Goal: Task Accomplishment & Management: Use online tool/utility

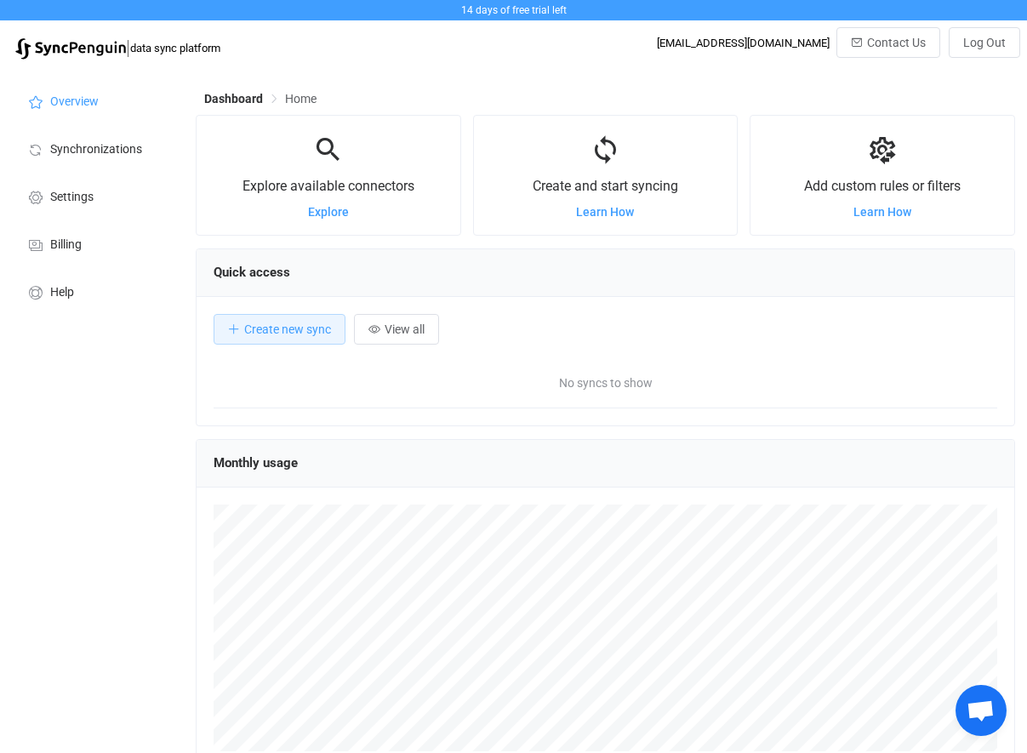
scroll to position [330, 820]
click at [98, 146] on span "Synchronizations" at bounding box center [96, 150] width 92 height 14
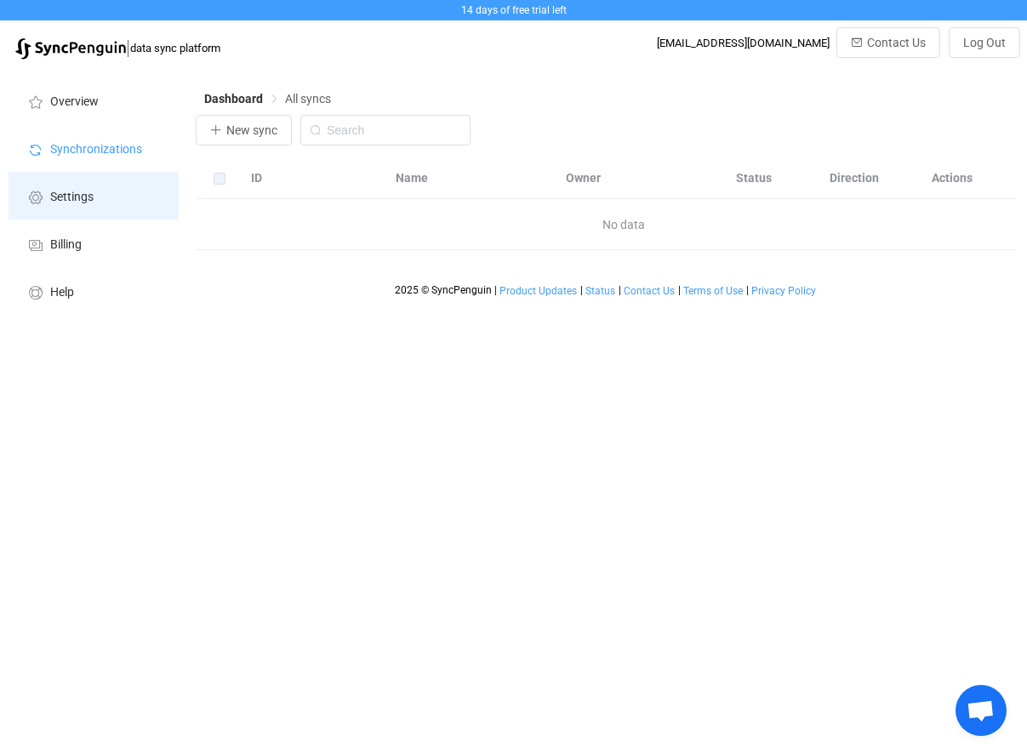
click at [70, 202] on span "Settings" at bounding box center [71, 198] width 43 height 14
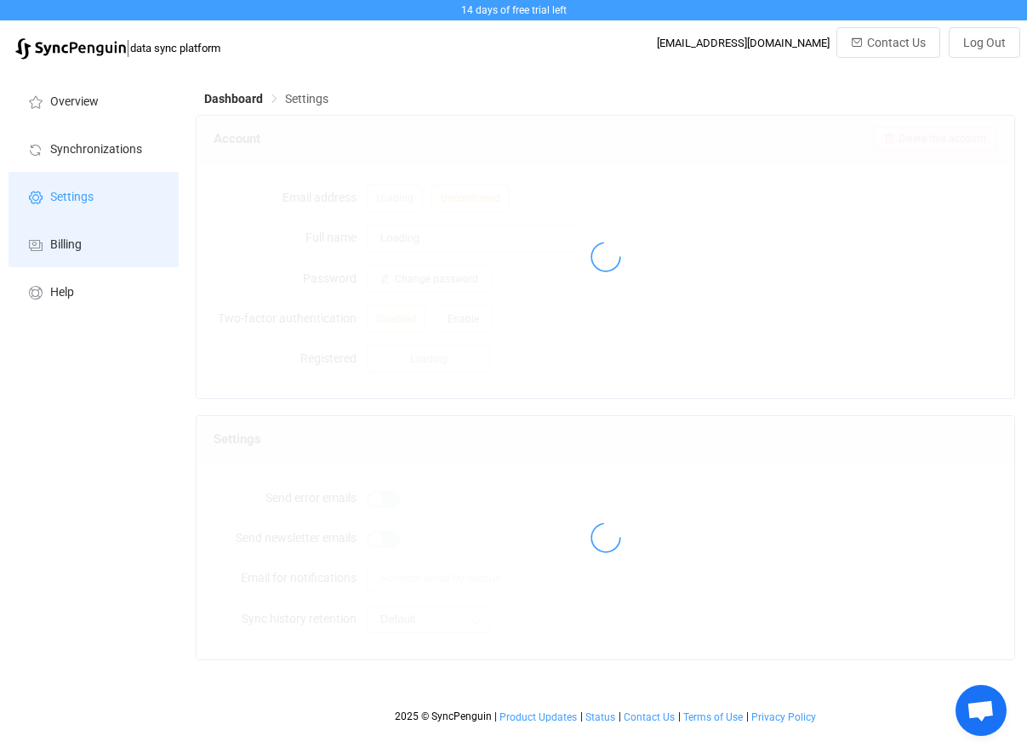
type input "mike Cattuzzo"
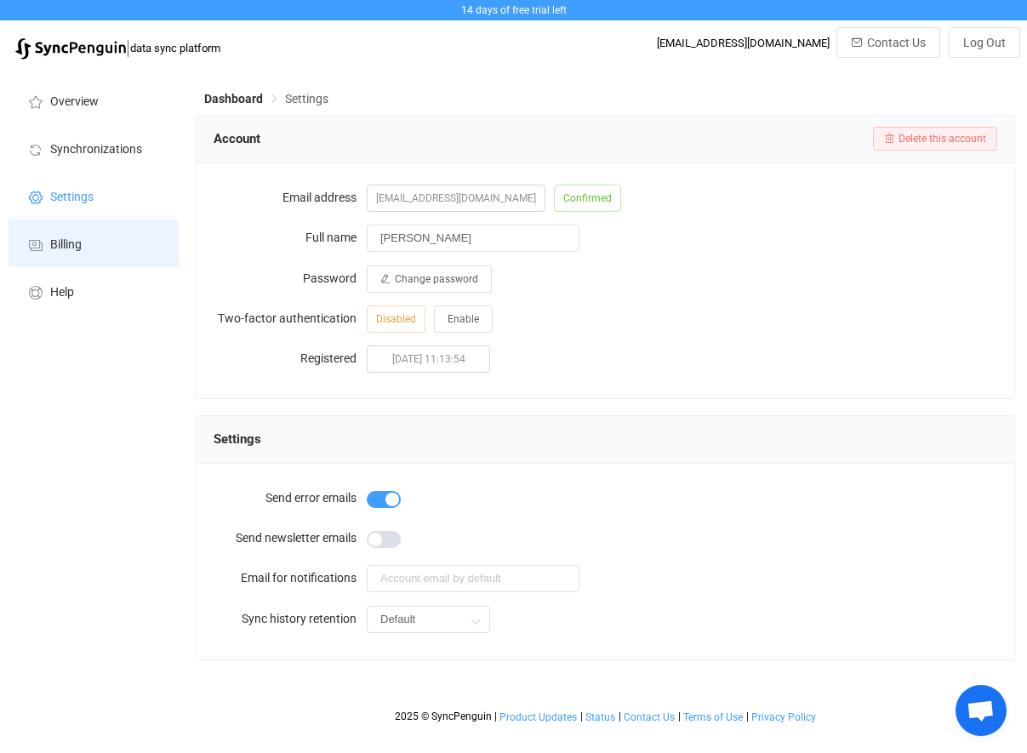
click at [68, 245] on span "Billing" at bounding box center [65, 245] width 31 height 14
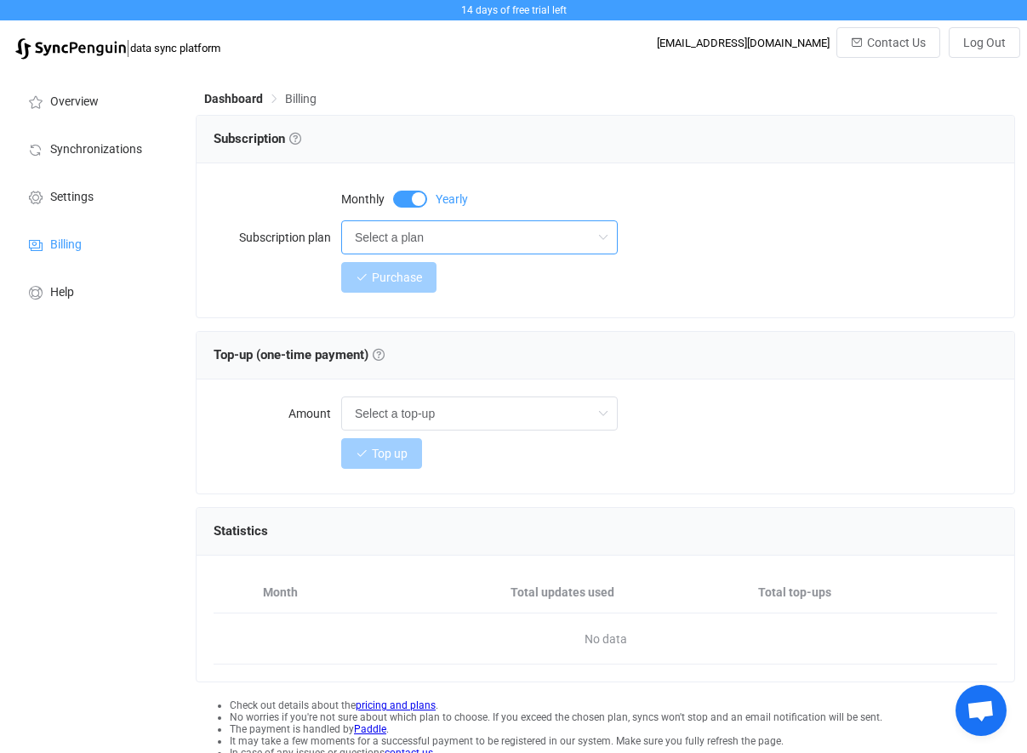
click at [446, 228] on input "Select a plan" at bounding box center [479, 237] width 277 height 34
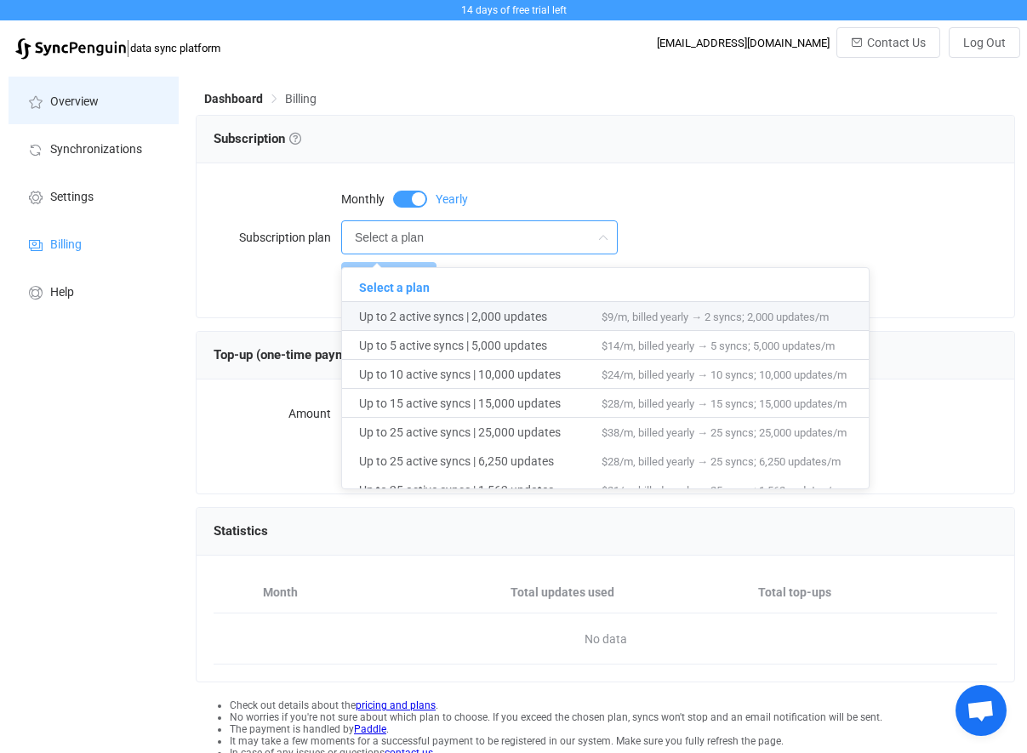
click at [75, 98] on span "Overview" at bounding box center [74, 102] width 49 height 14
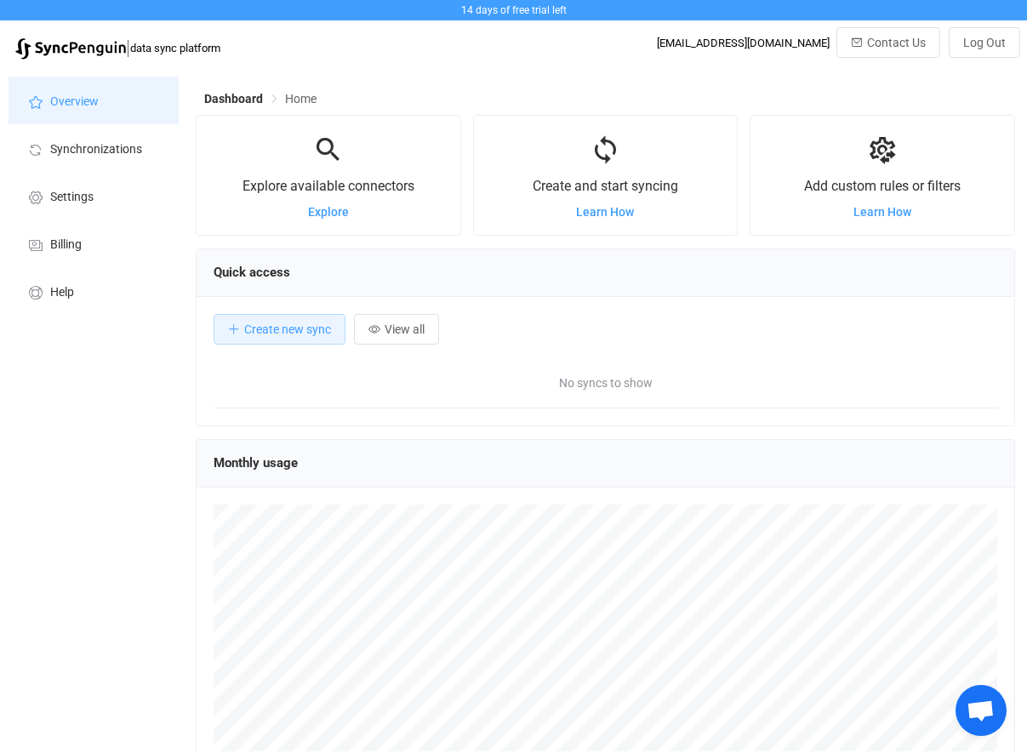
scroll to position [330, 820]
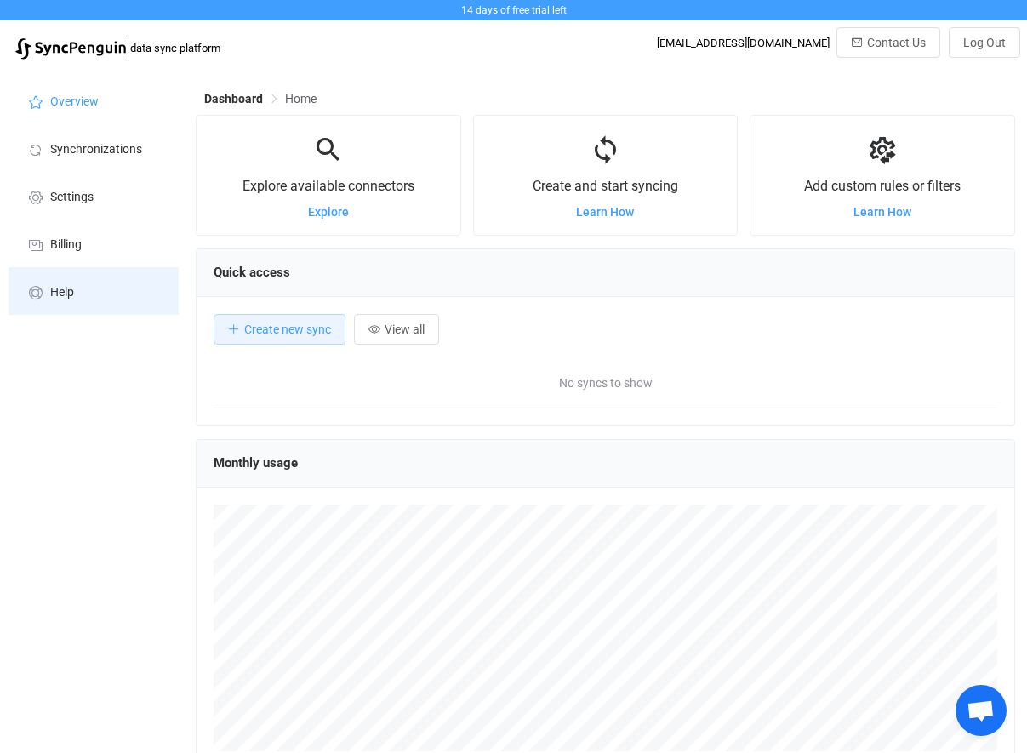
click at [62, 294] on span "Help" at bounding box center [62, 293] width 24 height 14
click at [326, 152] on icon at bounding box center [327, 149] width 31 height 31
click at [335, 219] on span "Explore" at bounding box center [328, 212] width 41 height 14
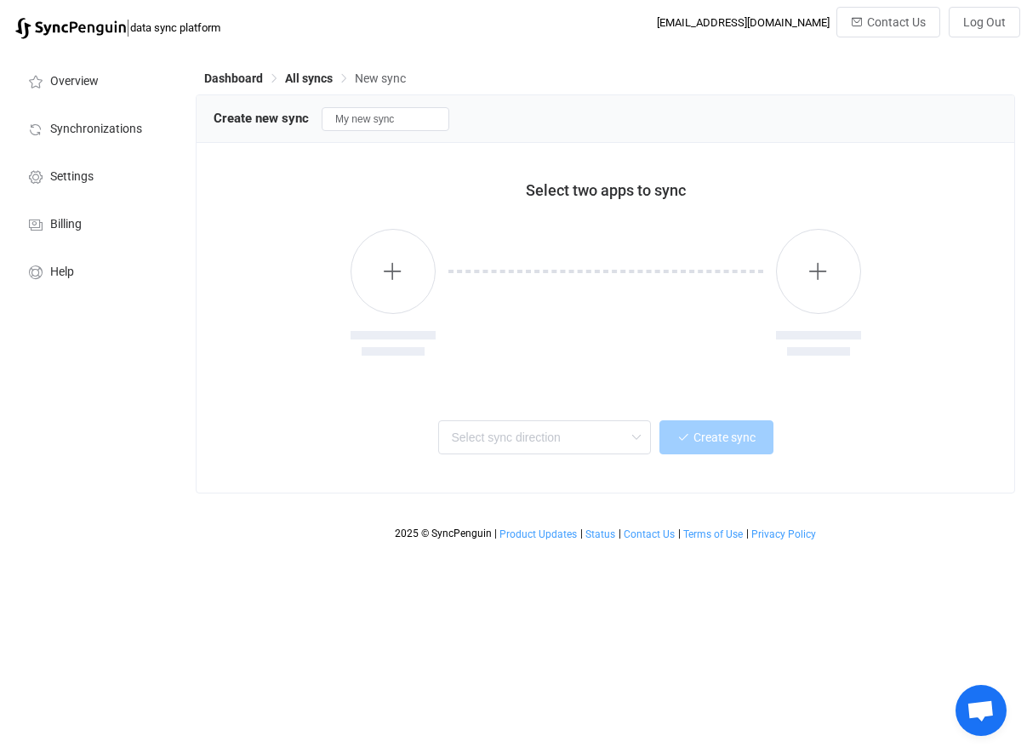
click at [348, 17] on div "| data sync platform [EMAIL_ADDRESS][DOMAIN_NAME] Contact Us Log Out" at bounding box center [514, 27] width 1014 height 41
